Goal: Task Accomplishment & Management: Manage account settings

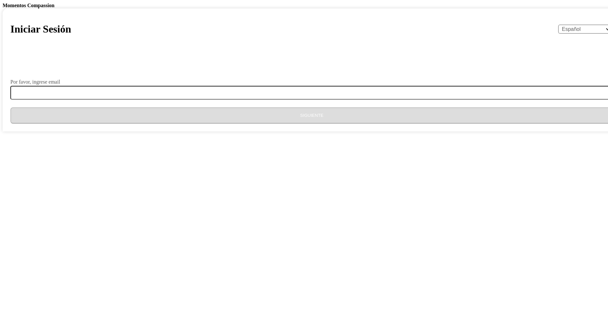
select select "es"
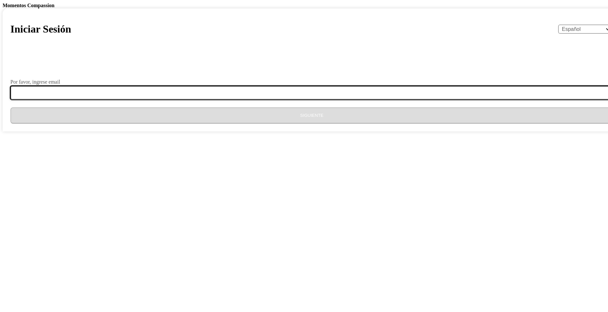
click at [287, 99] on input "Por favor, ingrese email" at bounding box center [315, 93] width 611 height 14
type input "[EMAIL_ADDRESS][DOMAIN_NAME]"
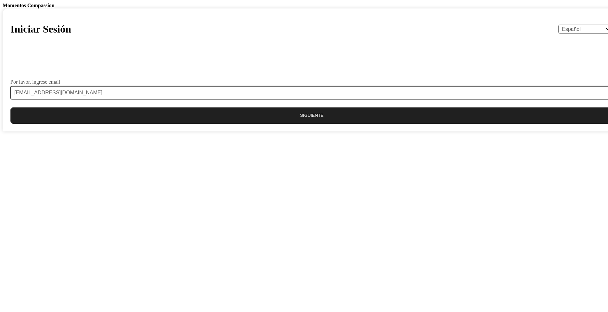
click at [288, 123] on button "Siguiente" at bounding box center [311, 115] width 603 height 16
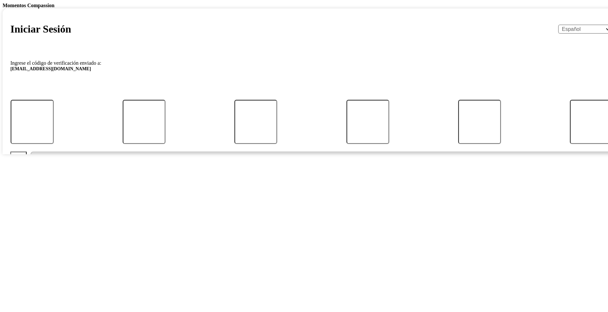
click at [231, 144] on div at bounding box center [311, 122] width 627 height 44
click at [58, 148] on input "Código" at bounding box center [31, 121] width 51 height 53
paste input "881587"
type input "8"
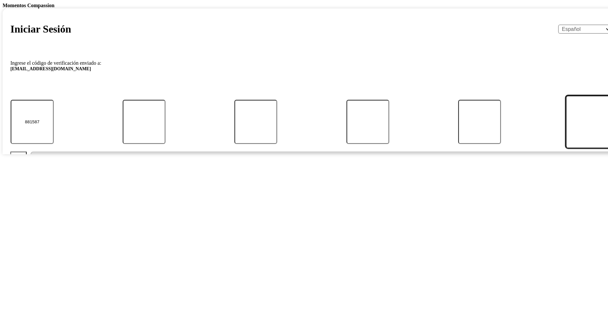
type input "1"
type input "5"
type input "8"
type input "7"
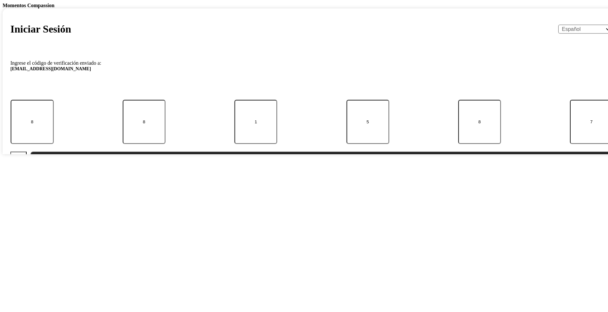
click at [343, 168] on button "Enviar" at bounding box center [322, 159] width 583 height 16
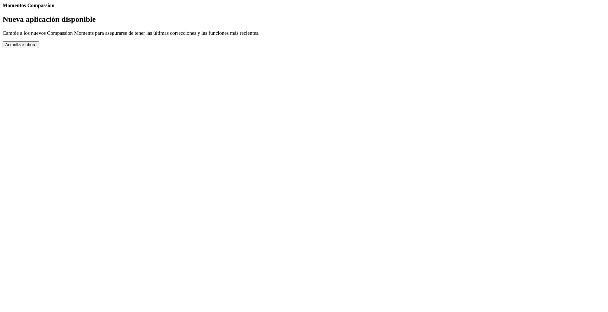
click at [39, 48] on button "Actualizar ahora" at bounding box center [21, 44] width 36 height 7
